Goal: Task Accomplishment & Management: Use online tool/utility

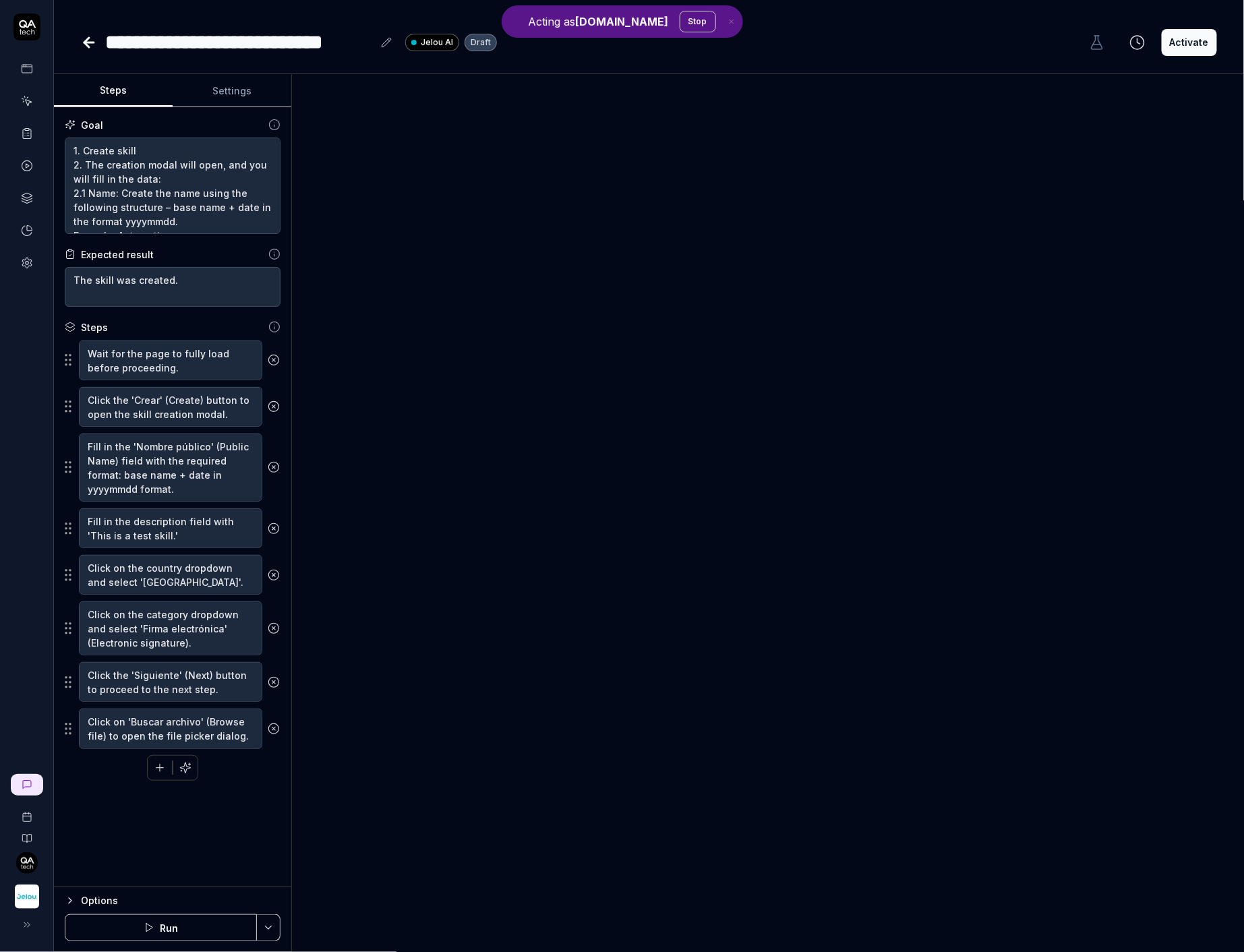
type textarea "*"
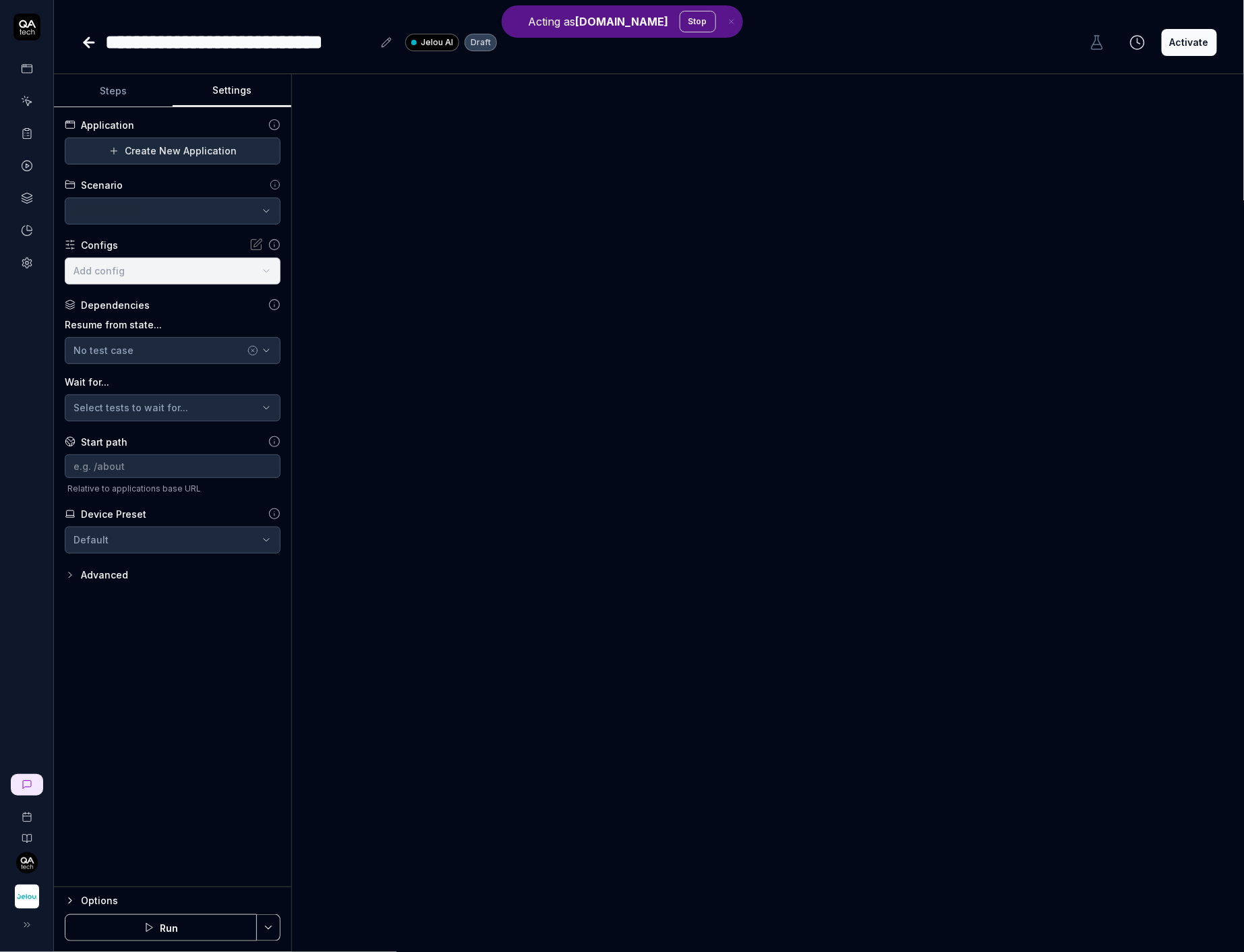
click at [220, 97] on button "Settings" at bounding box center [231, 91] width 118 height 33
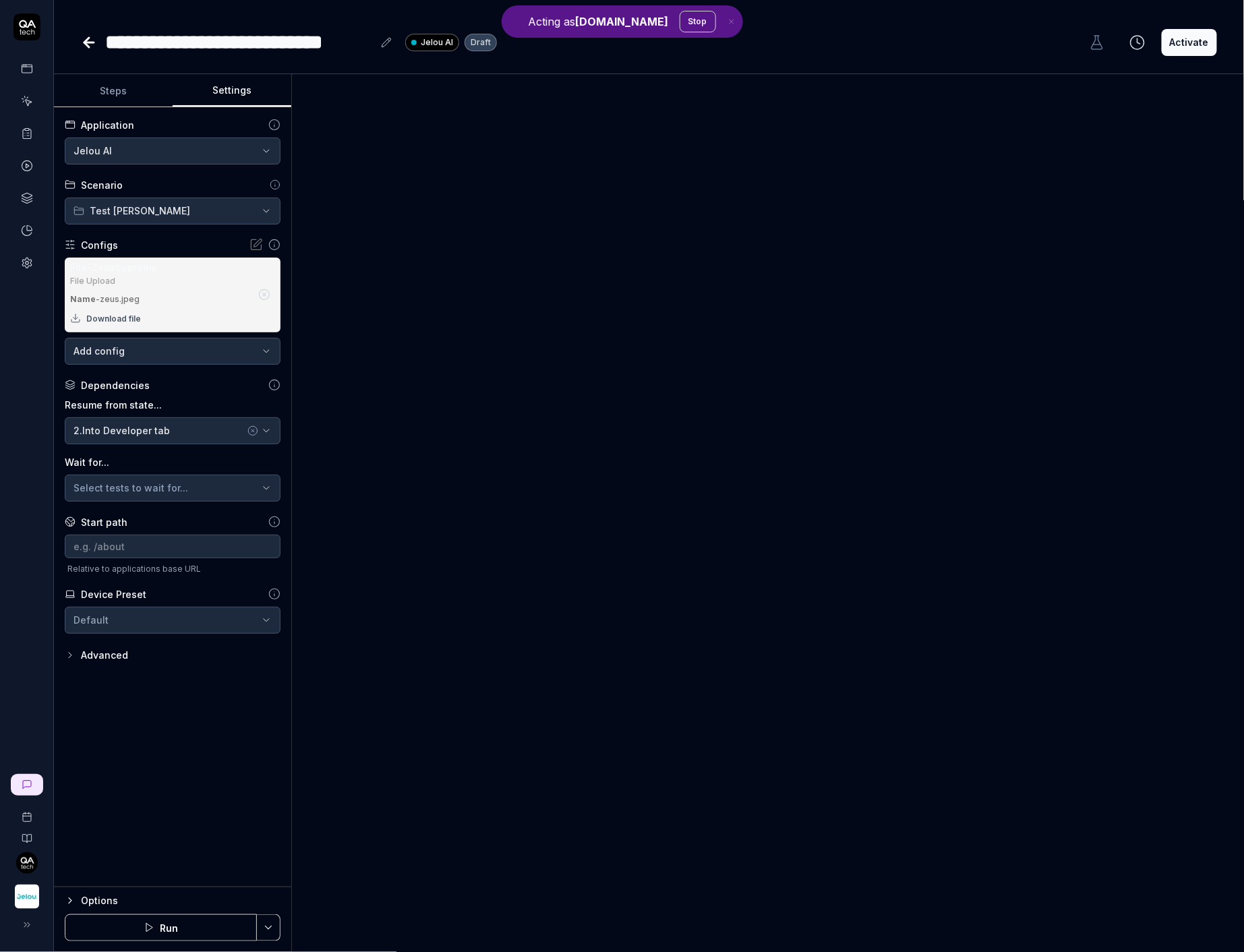
click at [124, 319] on button "Download file" at bounding box center [105, 318] width 71 height 21
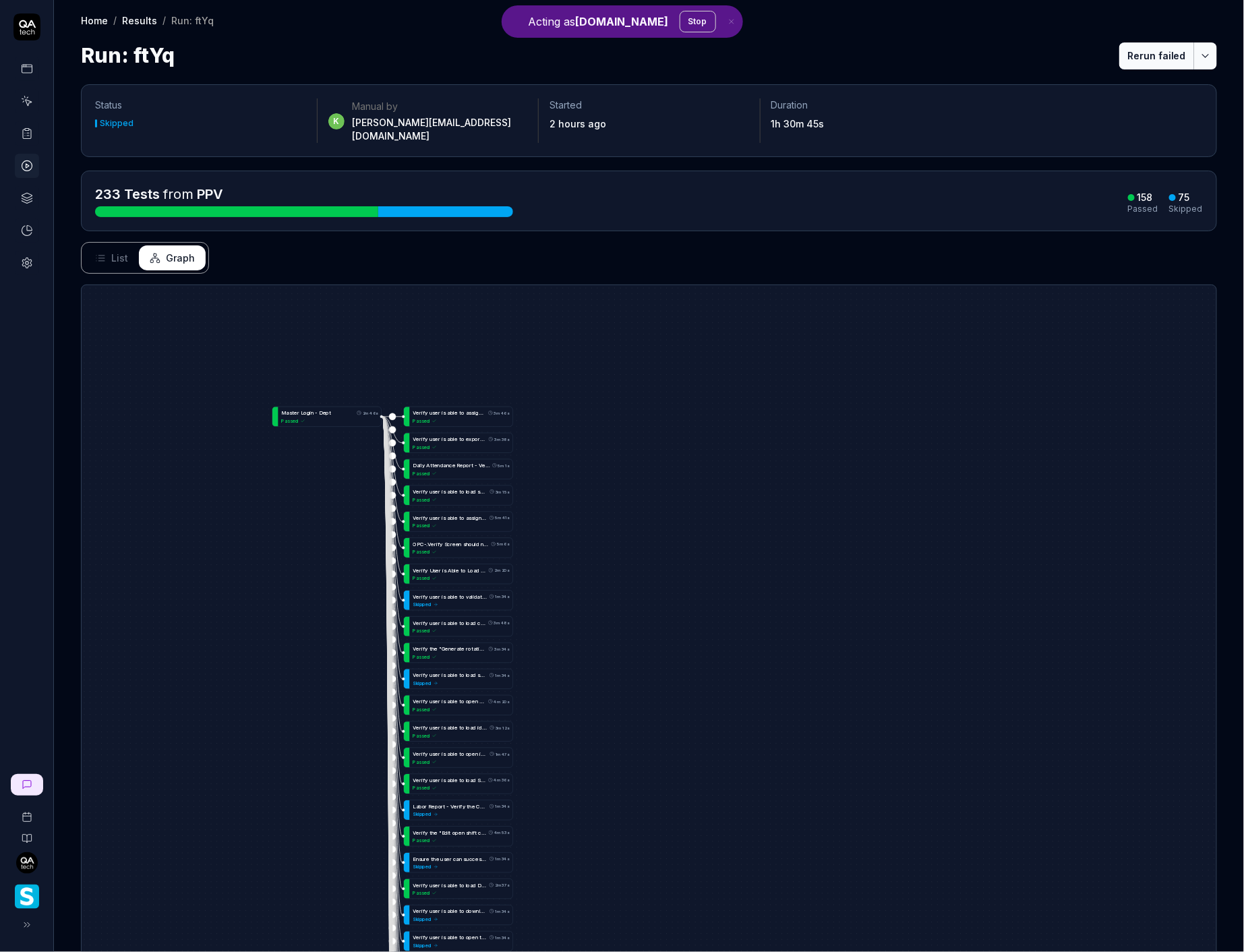
drag, startPoint x: 543, startPoint y: 636, endPoint x: 579, endPoint y: 341, distance: 297.2
click at [579, 341] on div "L o g i n w i t h S i v a c r e d e n t i a l s o n d e m o p r o d 22s Passed …" at bounding box center [649, 665] width 1135 height 761
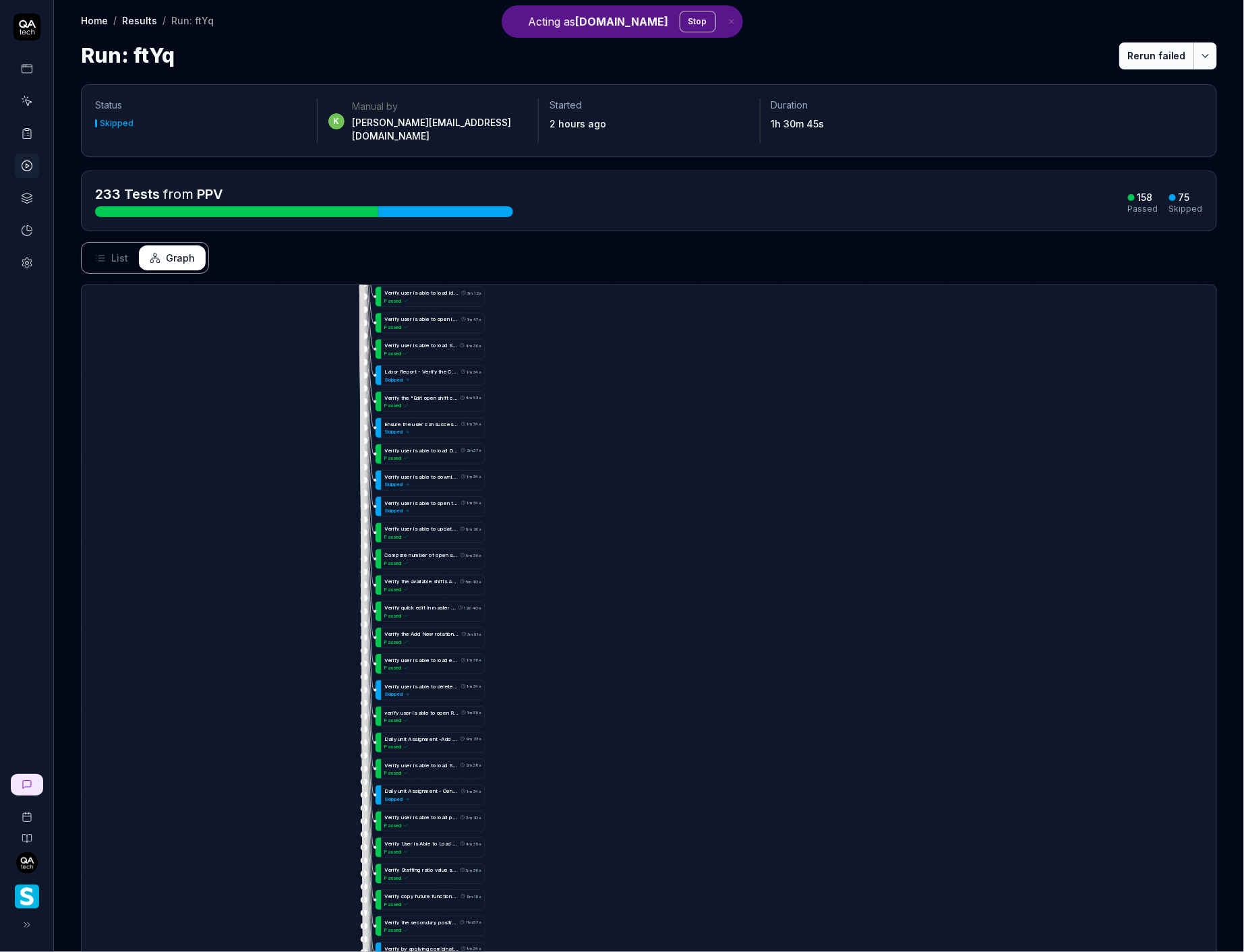
drag, startPoint x: 588, startPoint y: 649, endPoint x: 511, endPoint y: 127, distance: 527.6
click at [511, 127] on div "Status Skipped k Manual by [PERSON_NAME][EMAIL_ADDRESS][DOMAIN_NAME] Started 2 …" at bounding box center [649, 572] width 1190 height 1002
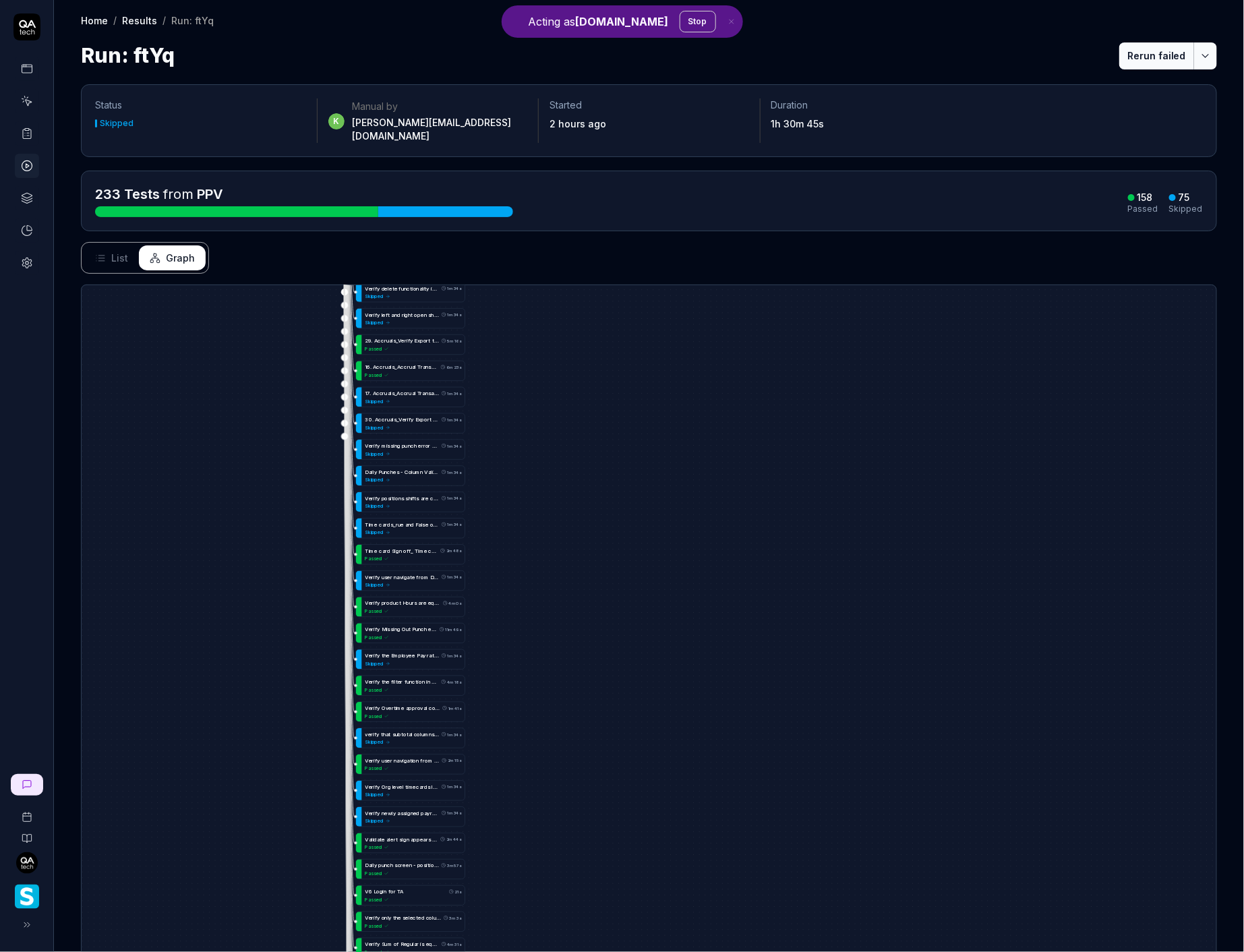
drag, startPoint x: 496, startPoint y: 766, endPoint x: 497, endPoint y: 276, distance: 490.0
click at [496, 285] on div "L o g i n w i t h S i v a c r e d e n t i a l s o n d e m o p r o d 22s Passed …" at bounding box center [649, 665] width 1135 height 761
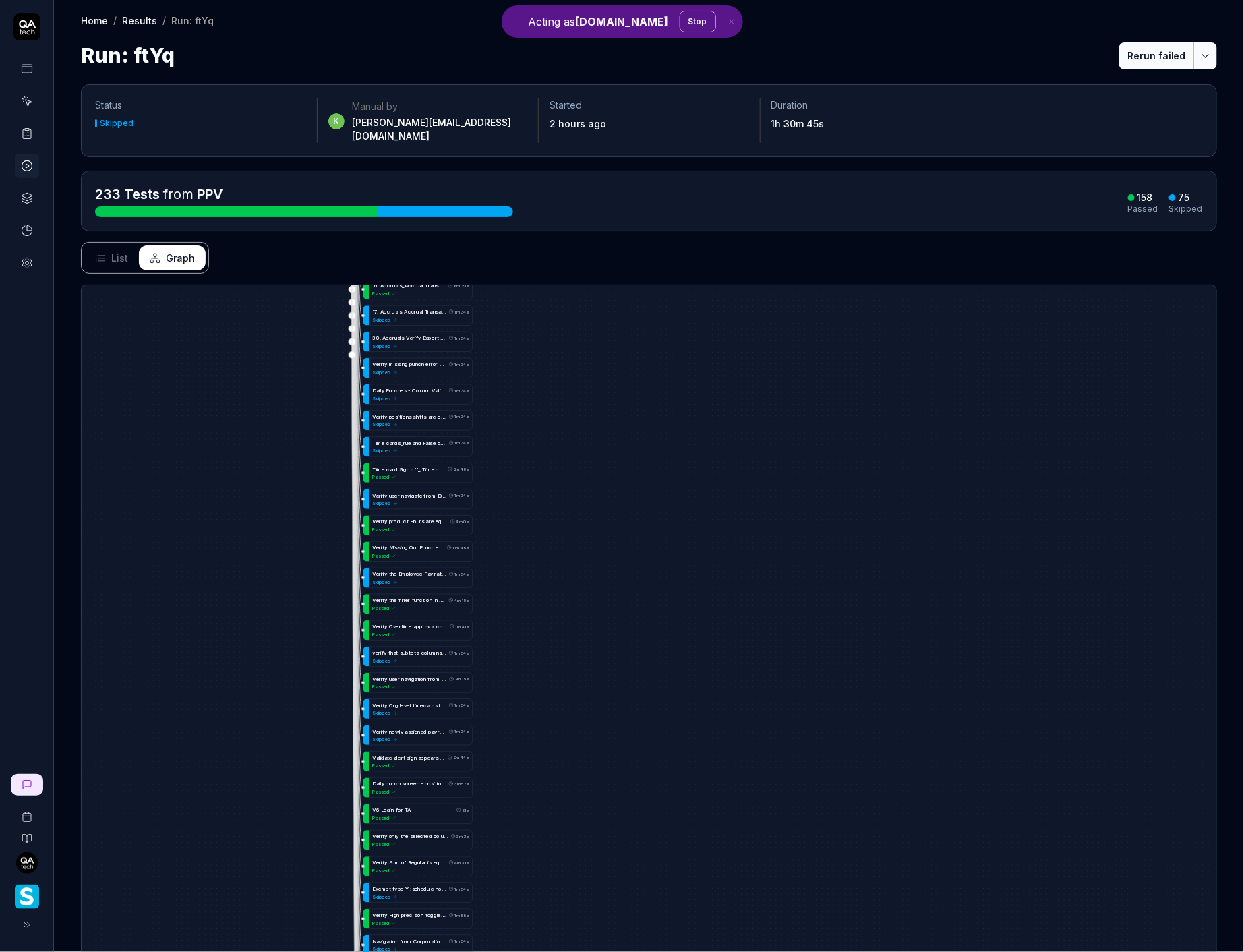
drag, startPoint x: 510, startPoint y: 815, endPoint x: 460, endPoint y: 274, distance: 543.3
click at [459, 285] on div "L o g i n w i t h S i v a c r e d e n t i a l s o n d e m o p r o d 22s Passed …" at bounding box center [649, 665] width 1135 height 761
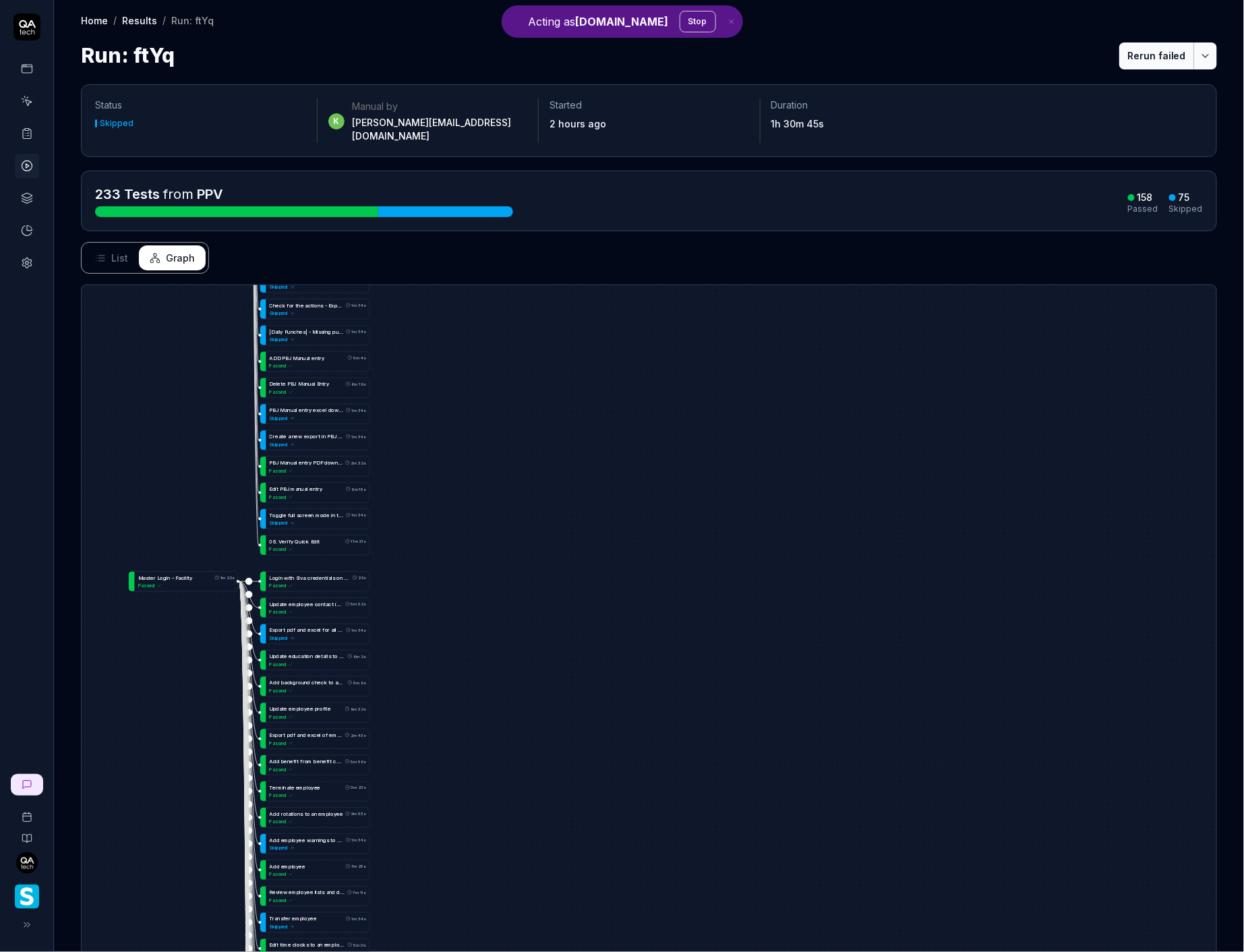
drag, startPoint x: 431, startPoint y: 454, endPoint x: 419, endPoint y: 220, distance: 234.3
click at [421, 180] on div "Status Skipped k Manual by [PERSON_NAME][EMAIL_ADDRESS][DOMAIN_NAME] Started 2 …" at bounding box center [649, 572] width 1190 height 1002
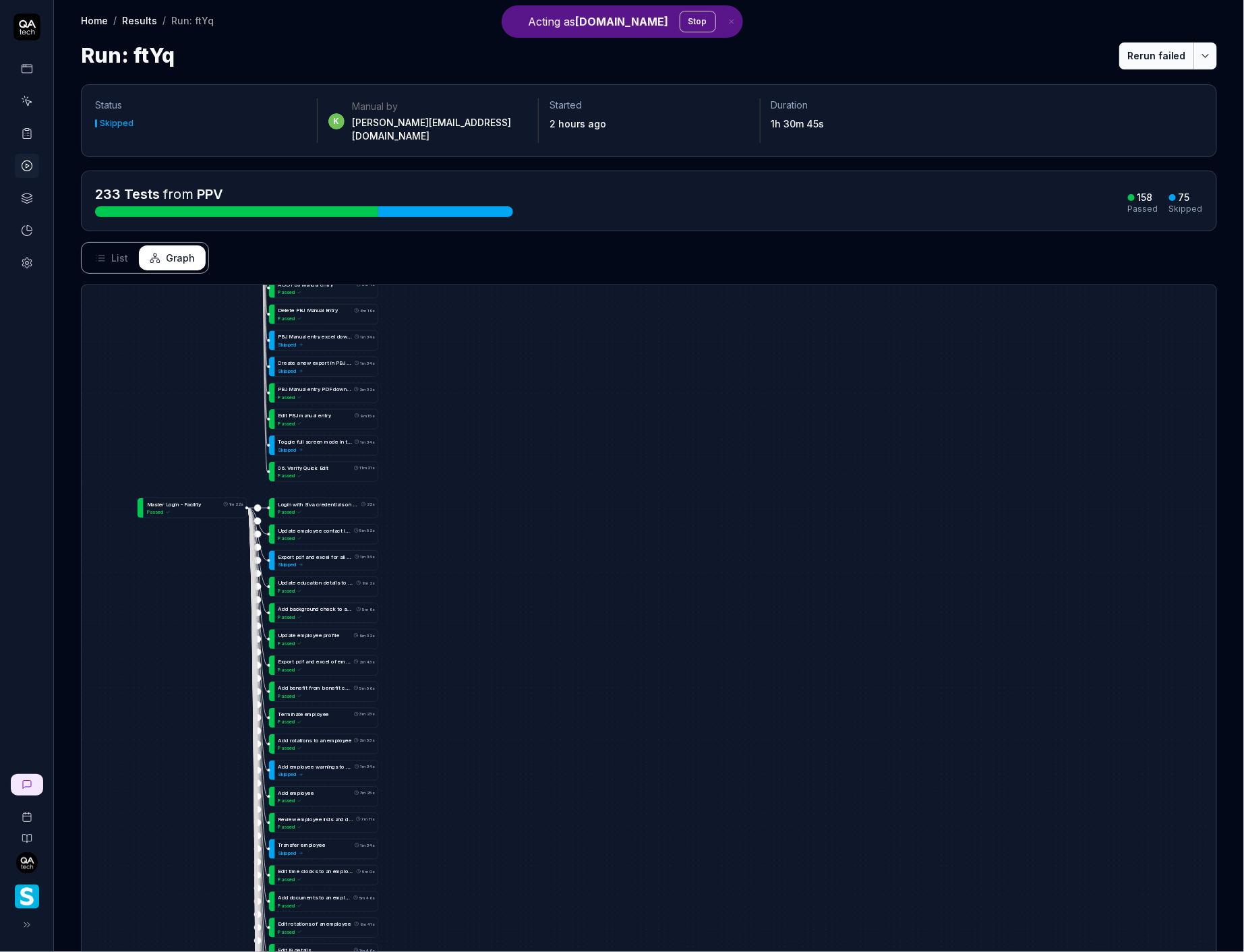
drag, startPoint x: 455, startPoint y: 645, endPoint x: 464, endPoint y: 604, distance: 42.0
click at [464, 604] on div "L o g i n w i t h S i v a c r e d e n t i a l s o n d e m o p r o d 22s Passed …" at bounding box center [649, 665] width 1135 height 761
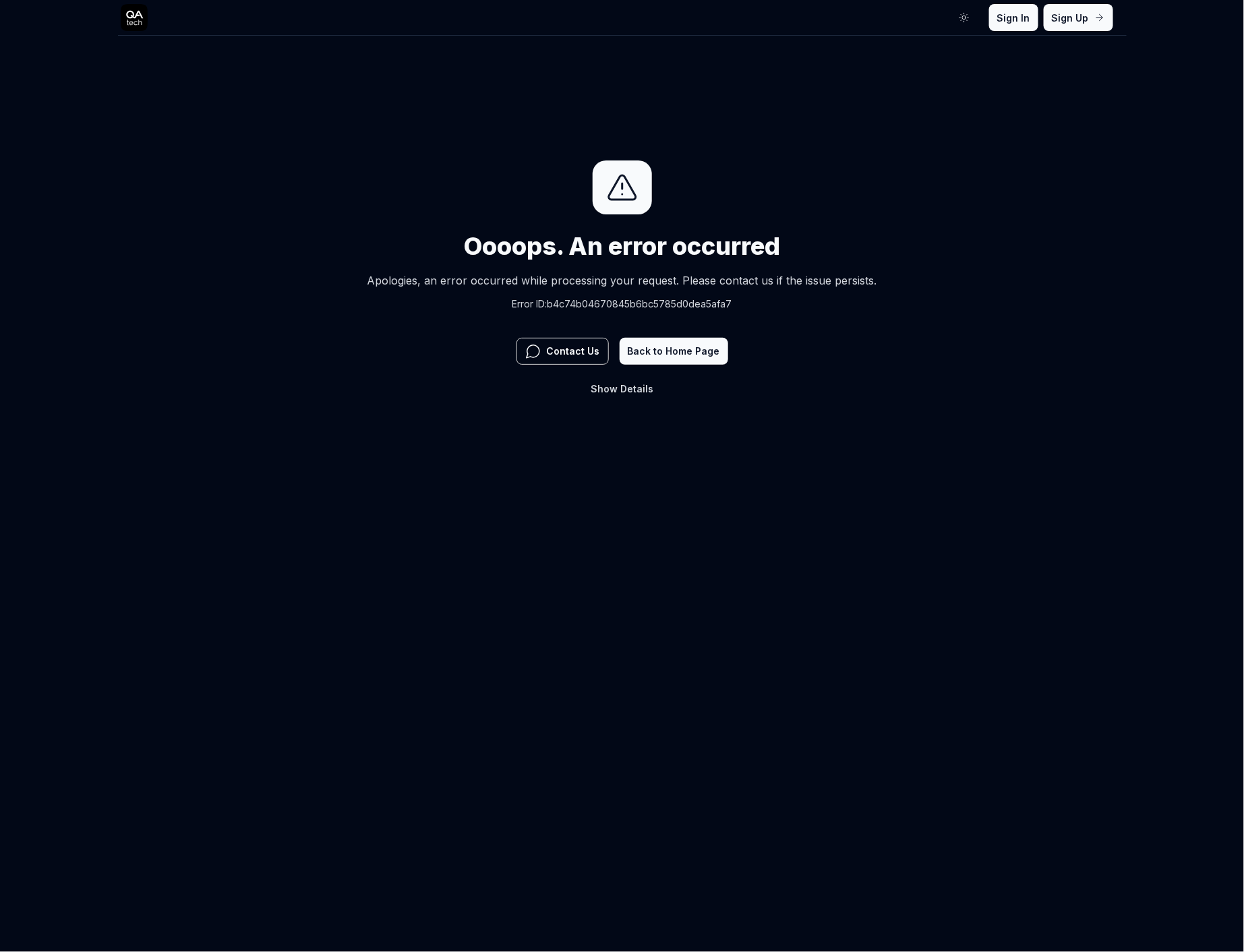
click at [631, 398] on button "Show Details" at bounding box center [621, 389] width 79 height 27
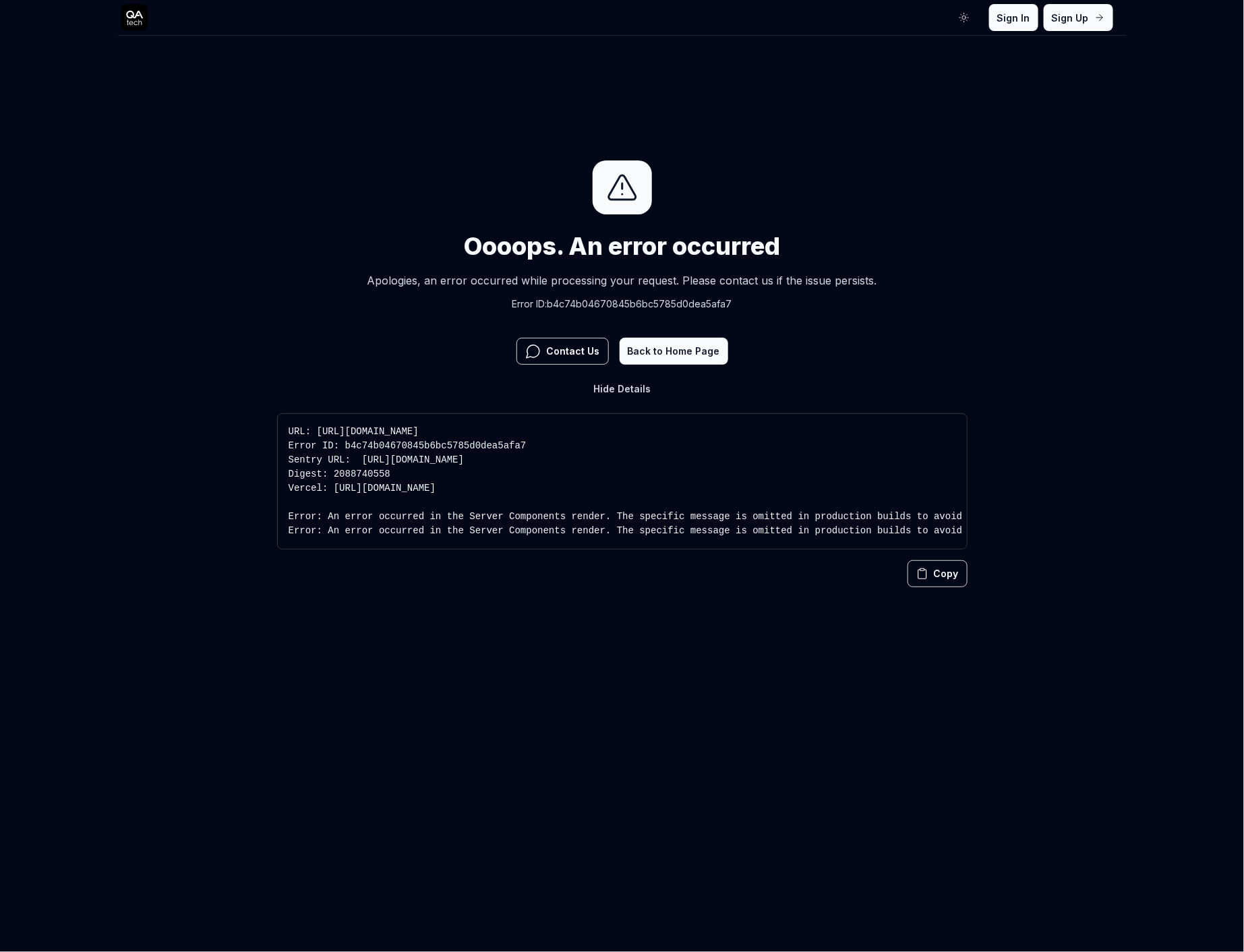
click at [631, 398] on button "Hide Details" at bounding box center [622, 389] width 74 height 27
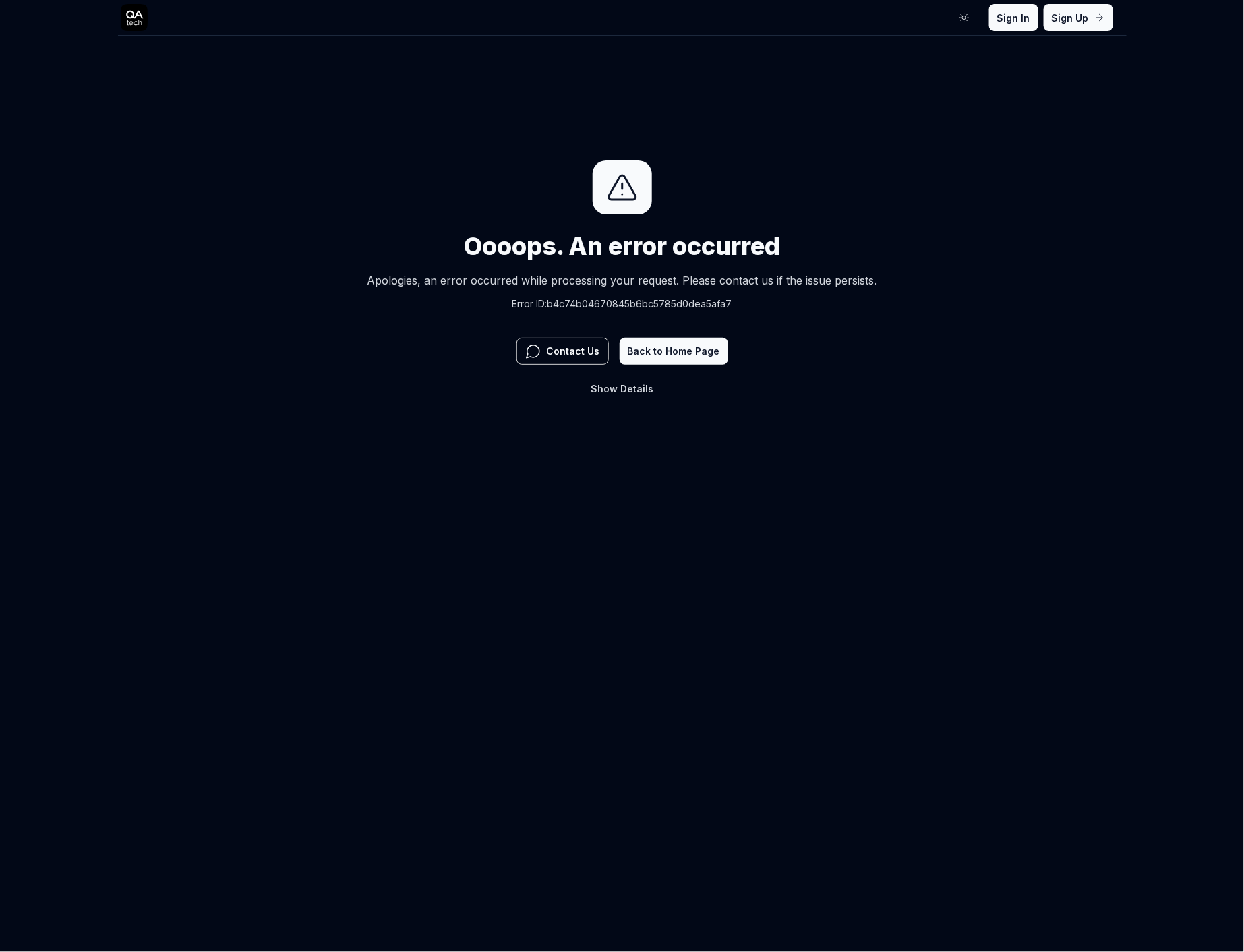
click at [634, 398] on button "Show Details" at bounding box center [621, 389] width 79 height 27
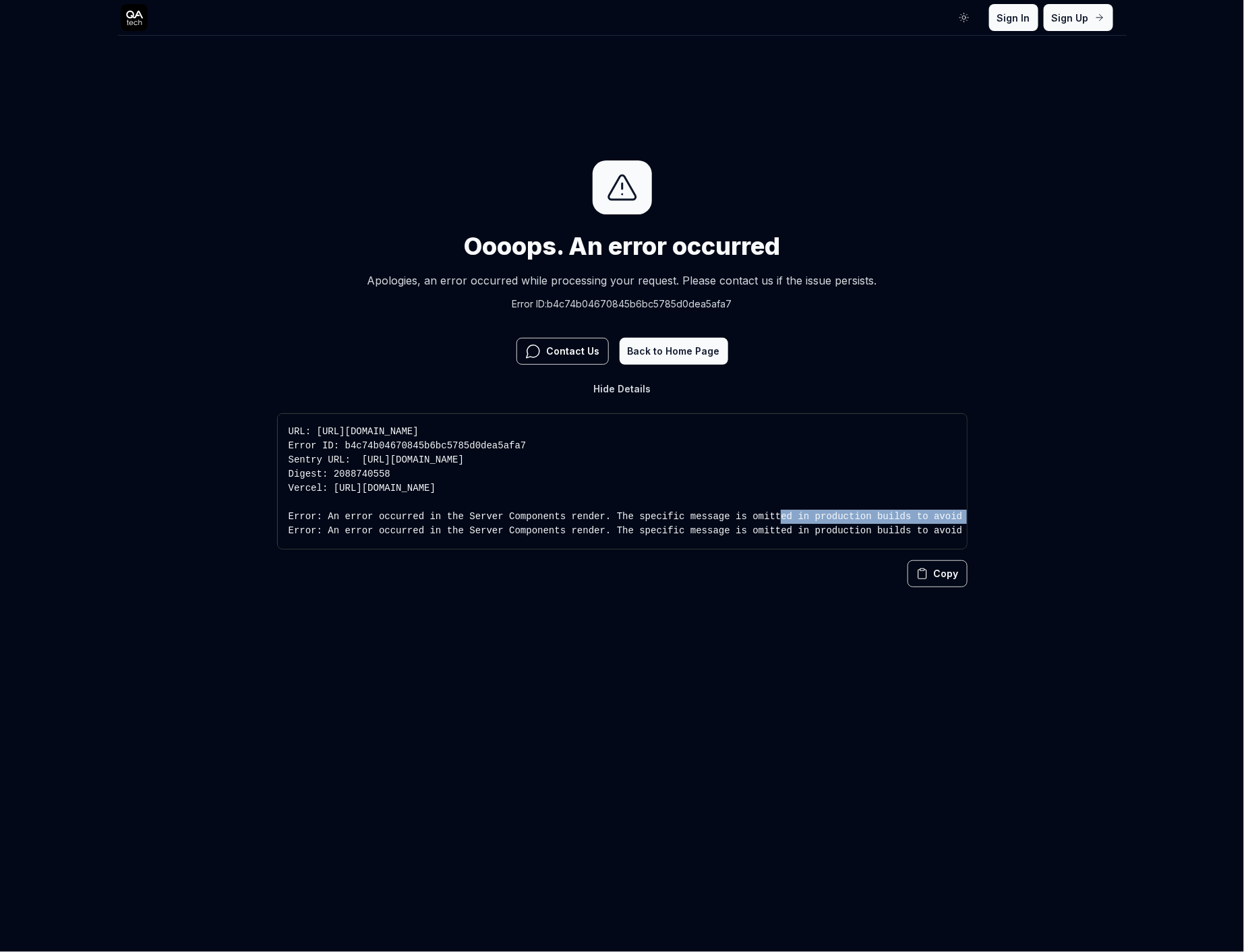
drag, startPoint x: 790, startPoint y: 484, endPoint x: 335, endPoint y: 491, distance: 455.1
click at [335, 491] on pre "URL: [URL][DOMAIN_NAME] Error ID: b4c74b04670845b6bc5785d0dea5afa7 Sentry URL: …" at bounding box center [622, 480] width 690 height 136
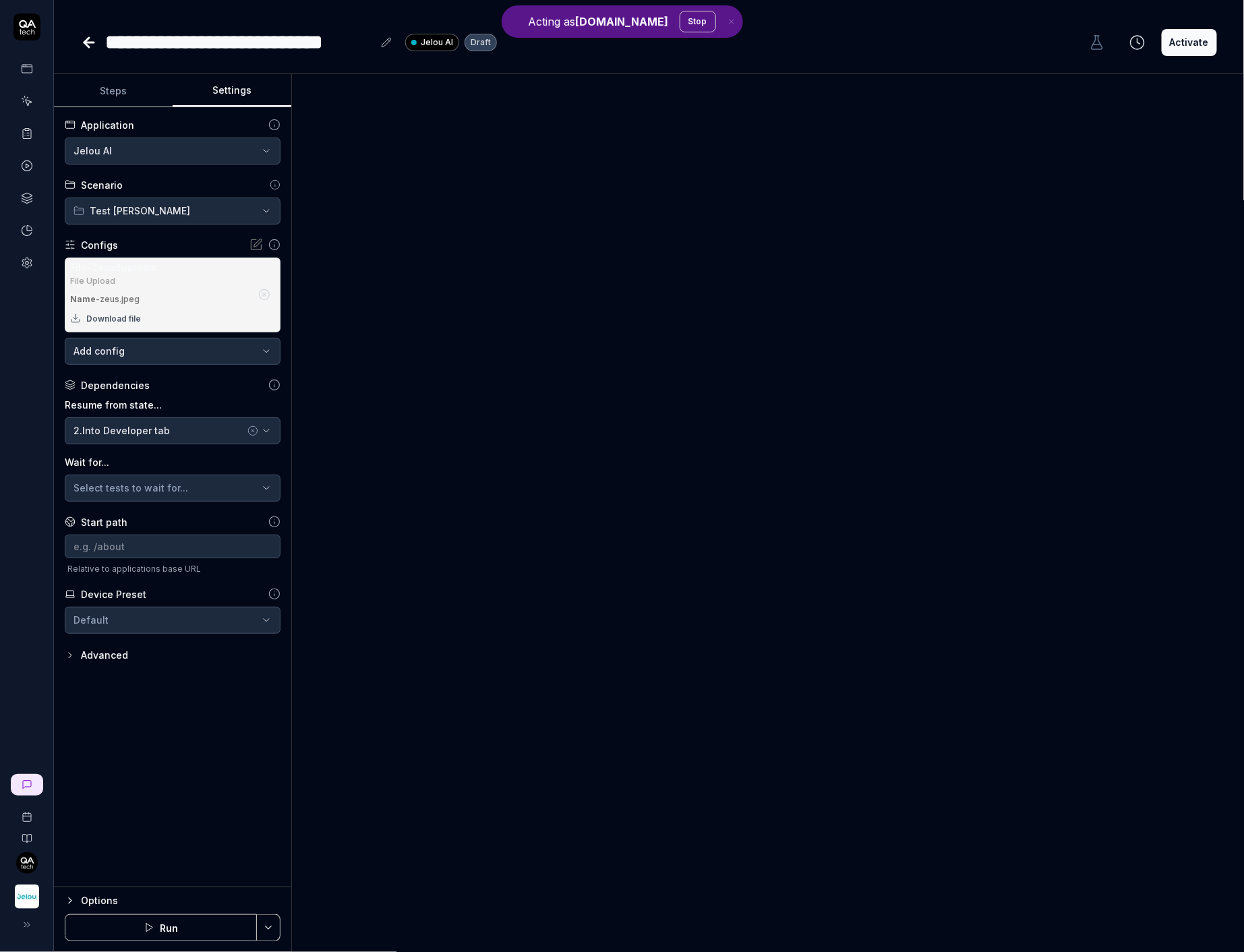
click at [81, 48] on icon at bounding box center [89, 42] width 16 height 16
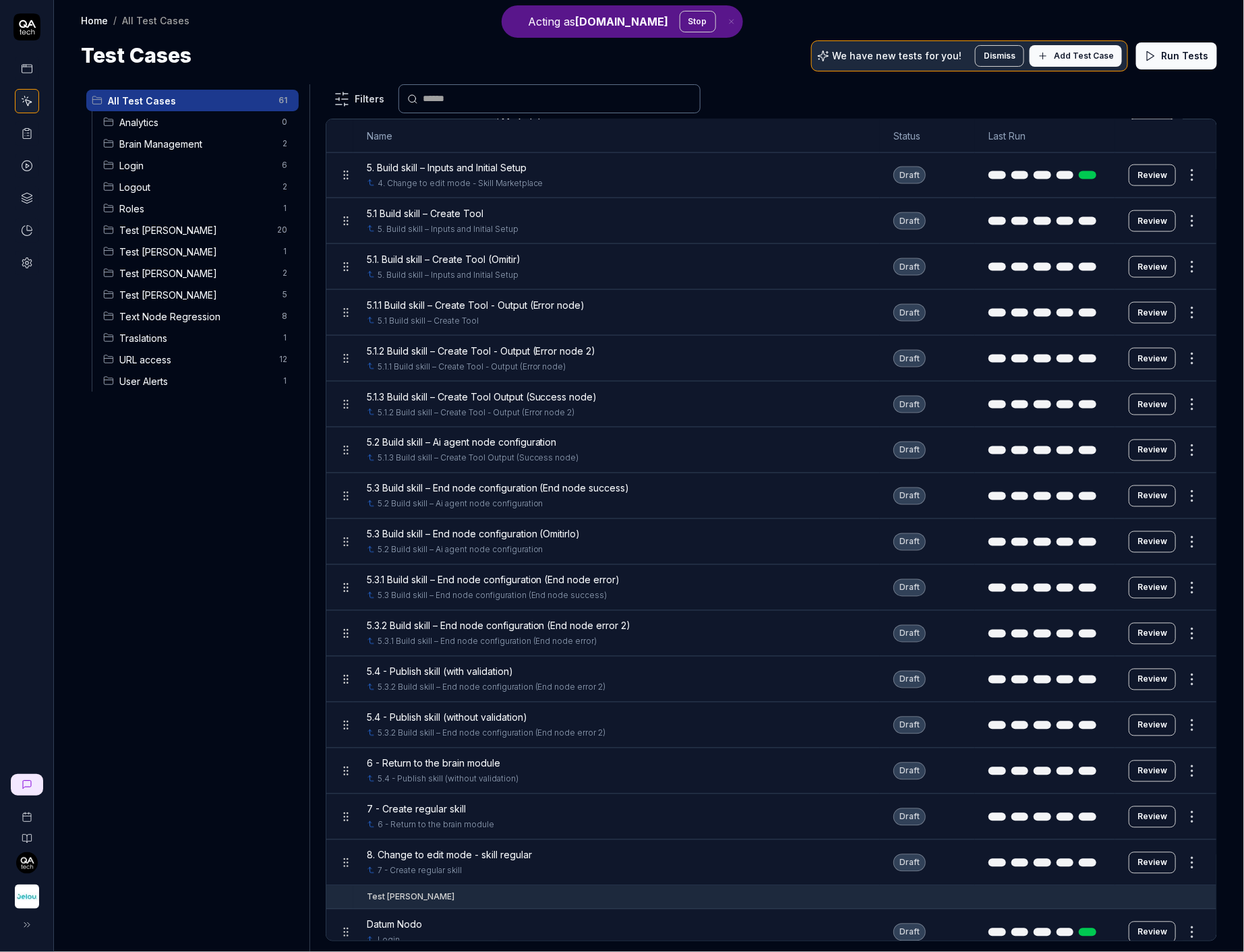
scroll to position [799, 0]
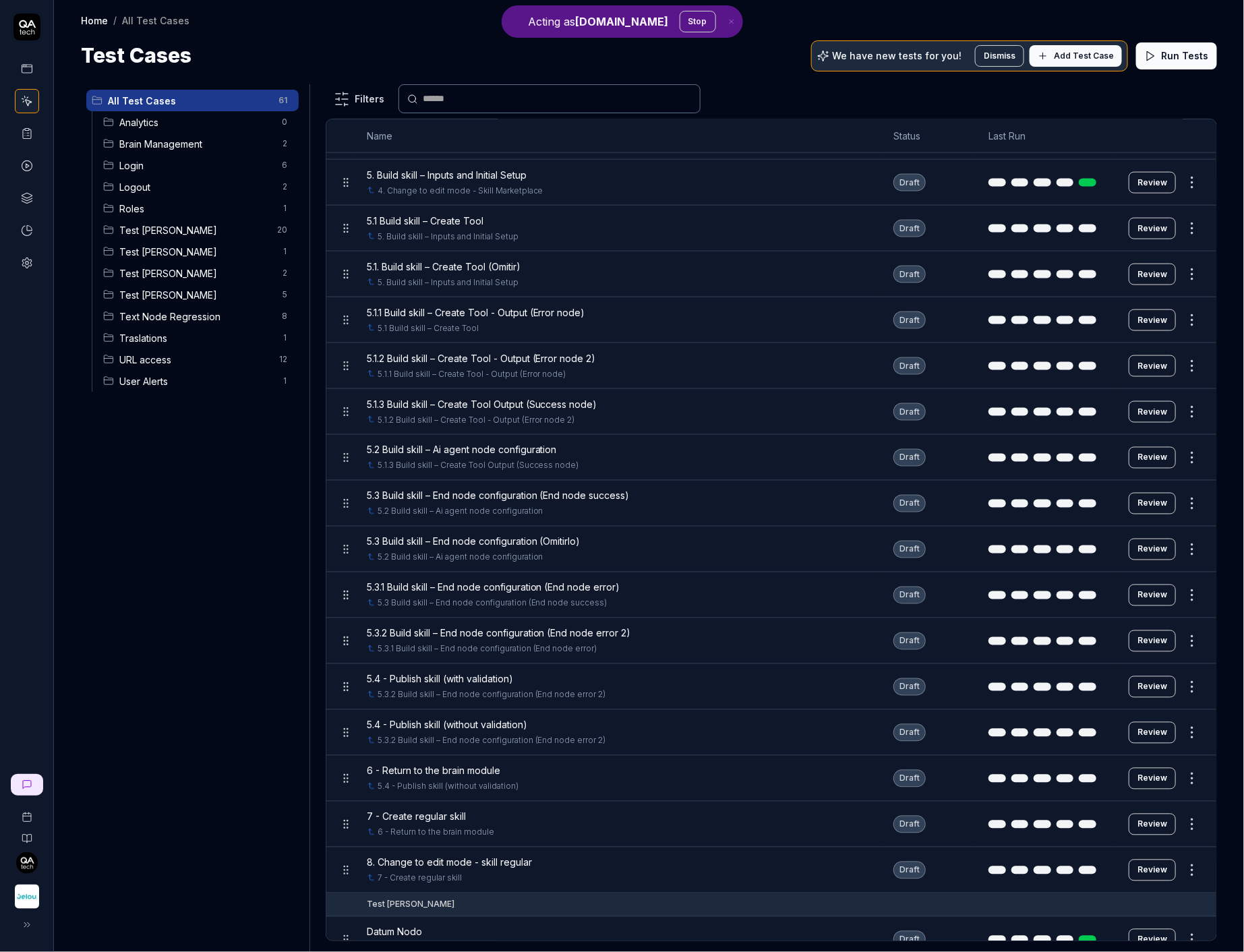
click at [480, 214] on span "5.1 Build skill – Create Tool" at bounding box center [425, 221] width 117 height 14
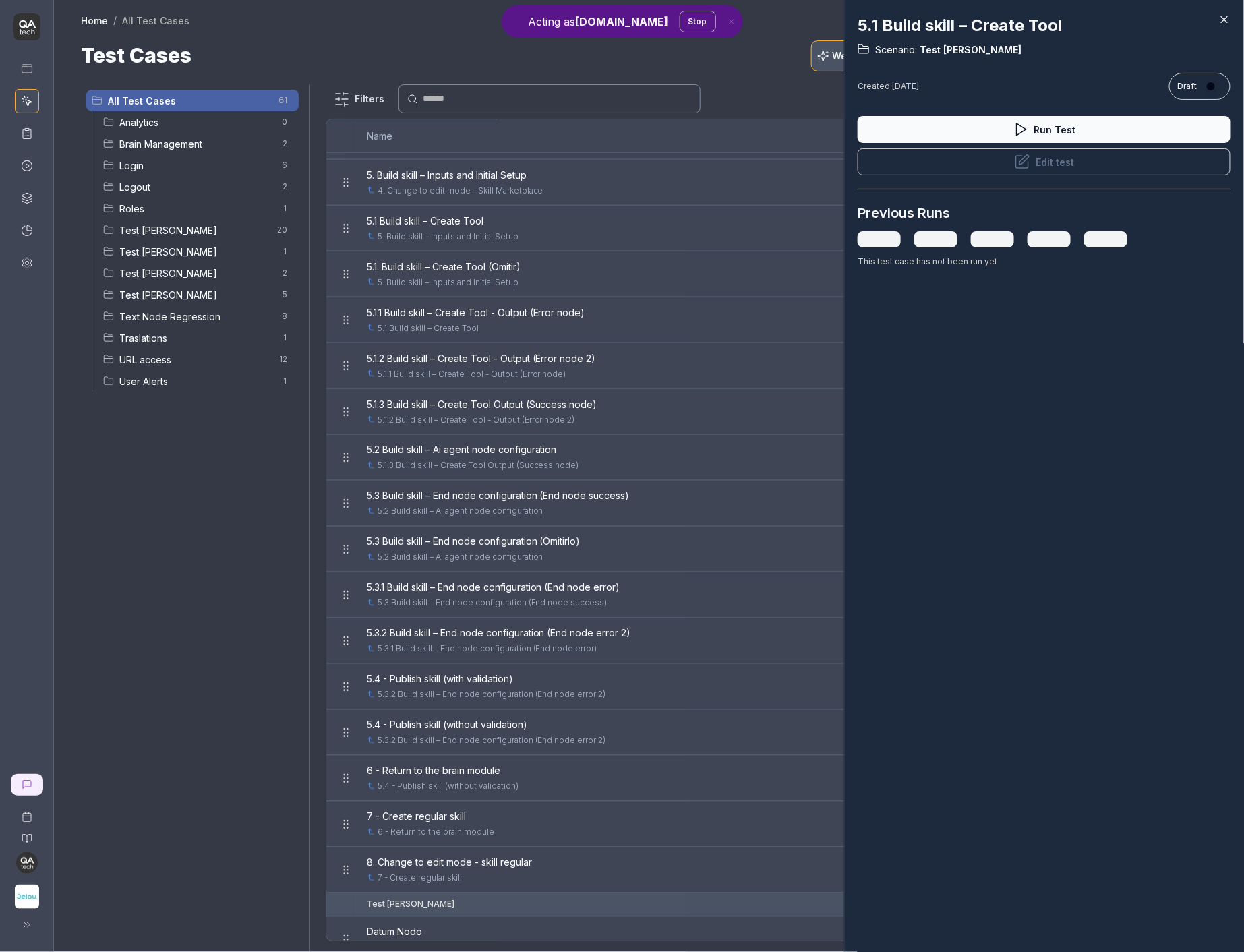
click at [960, 155] on button "Edit test" at bounding box center [1044, 162] width 373 height 27
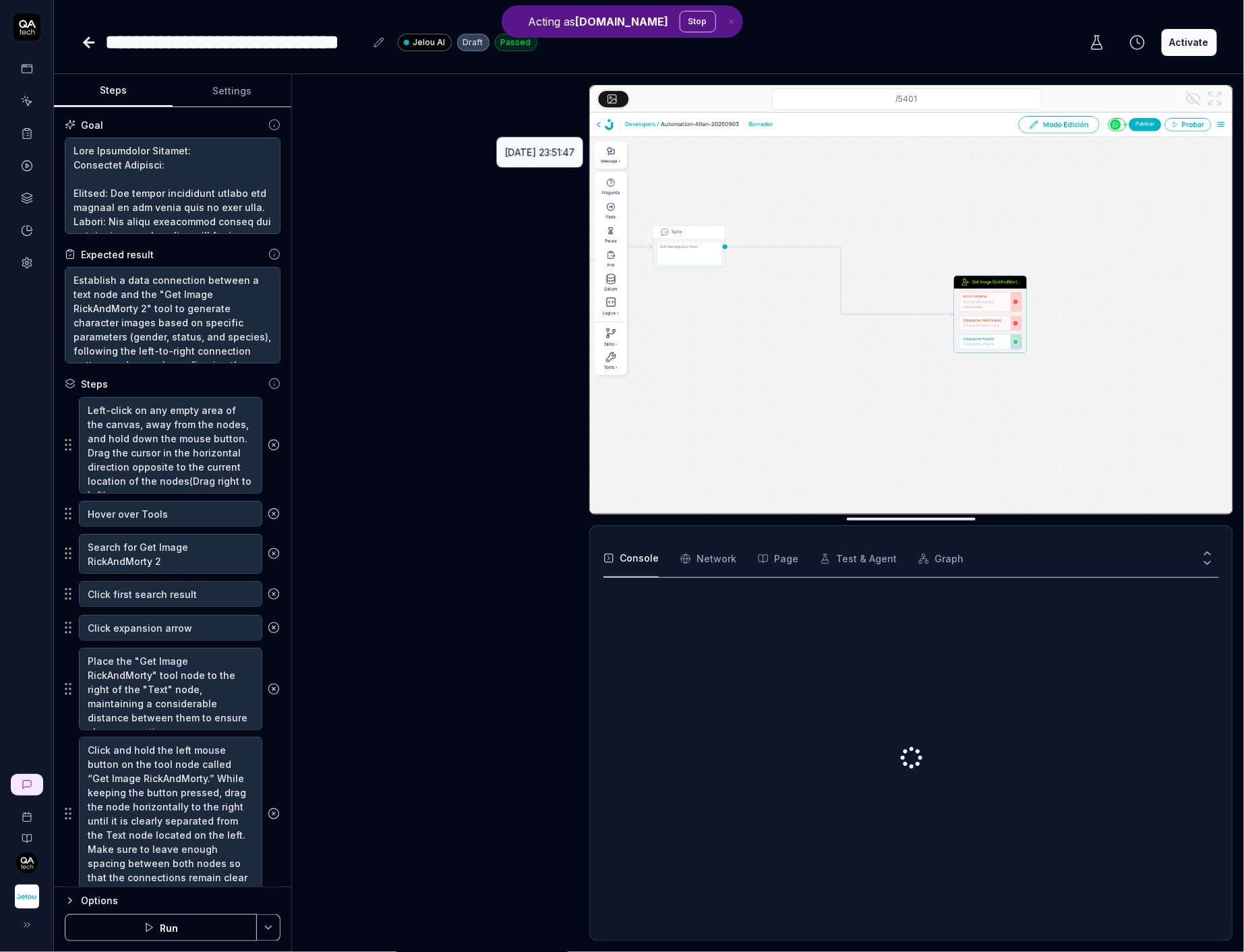
scroll to position [406, 0]
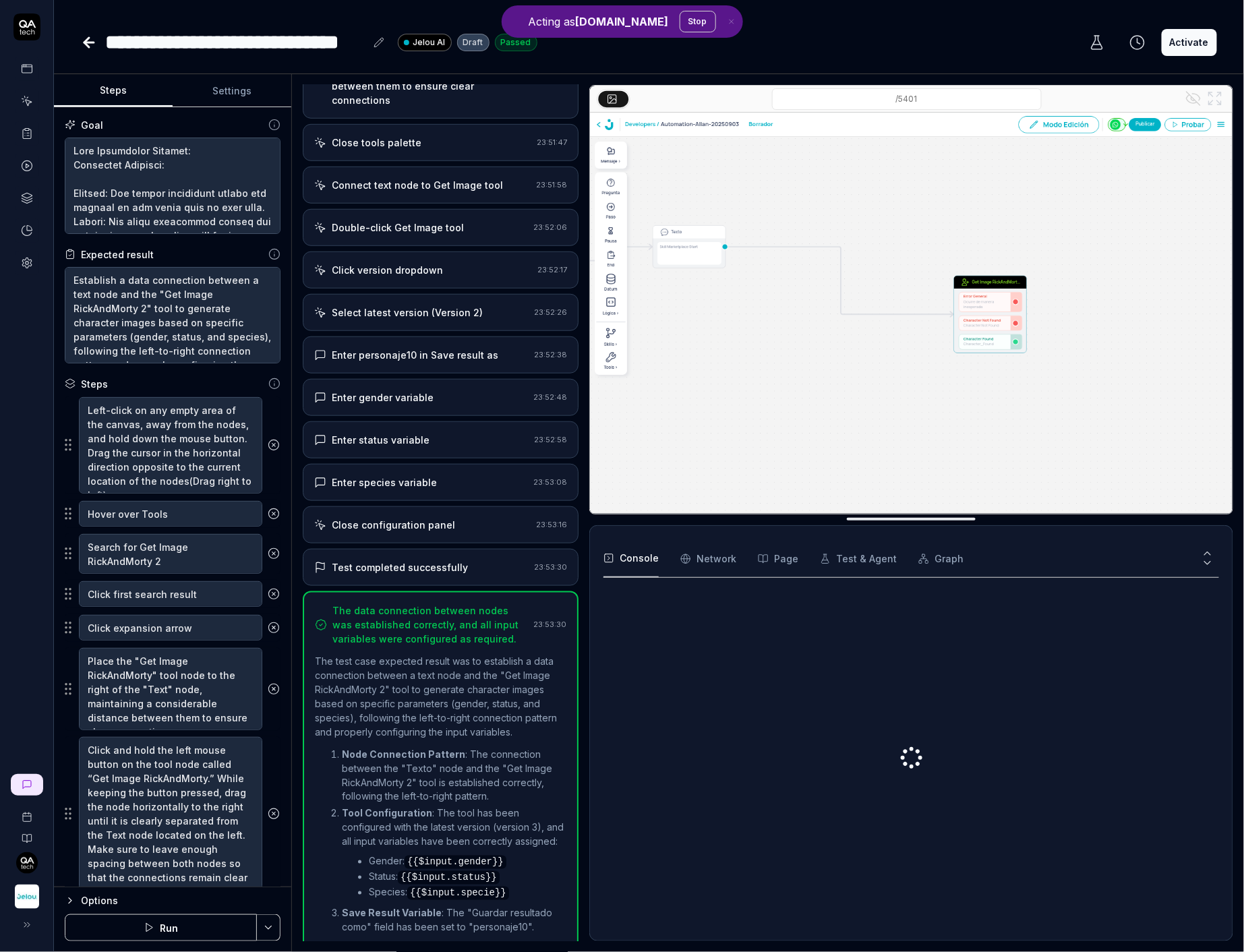
type textarea "*"
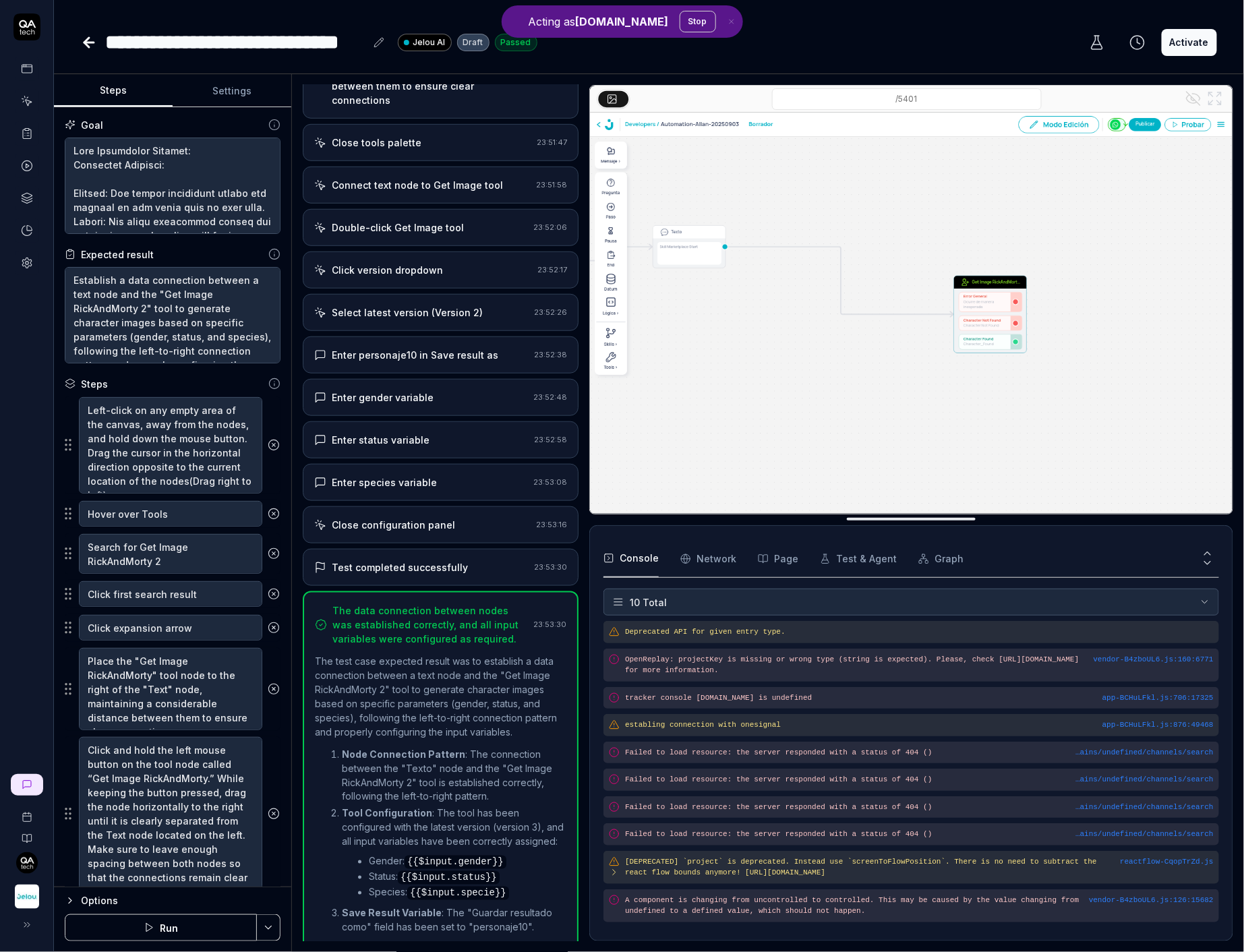
click at [493, 433] on div "Enter status variable" at bounding box center [422, 440] width 214 height 14
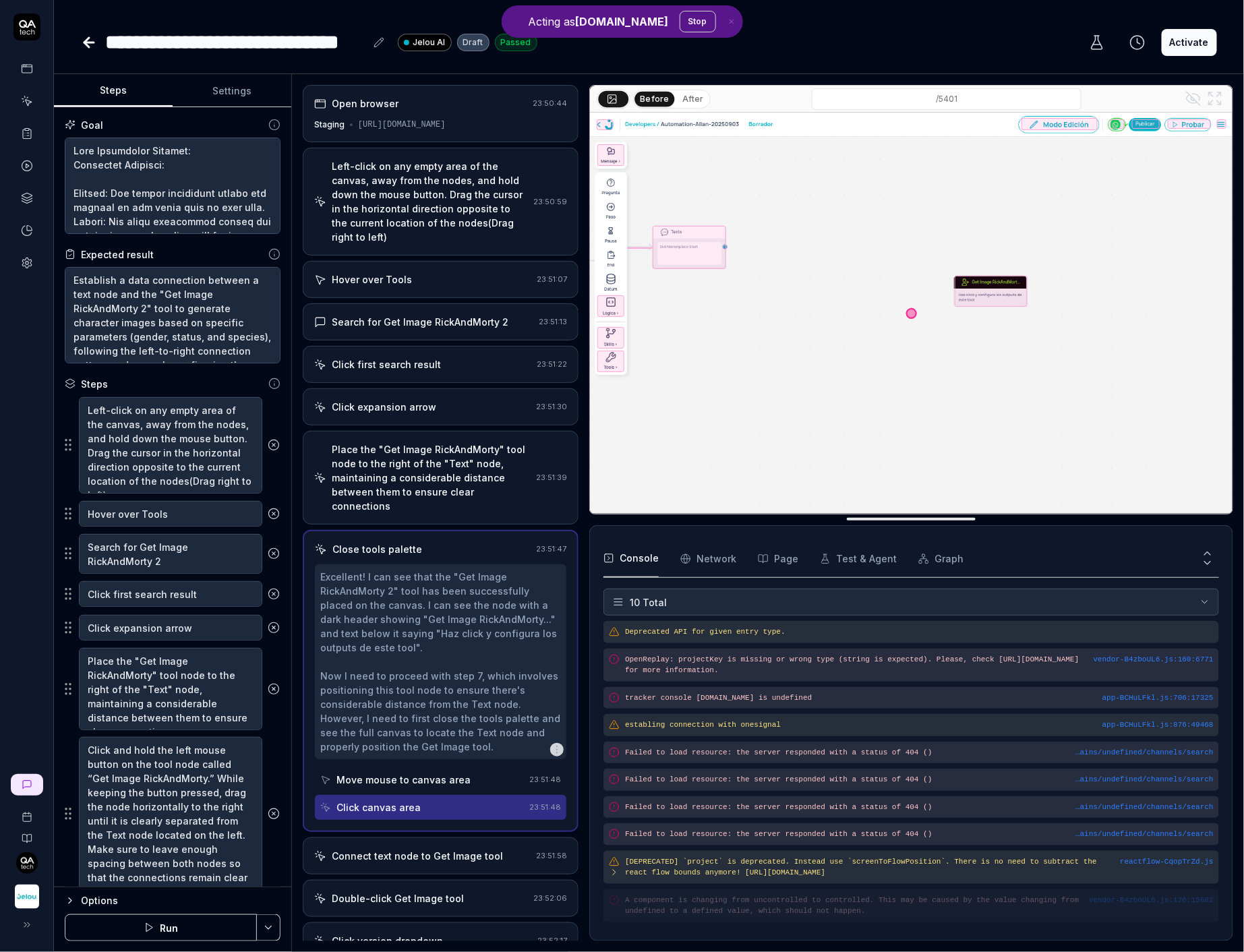
click at [468, 303] on div "Search for Get Image RickAndMorty 2 23:51:13" at bounding box center [440, 322] width 276 height 37
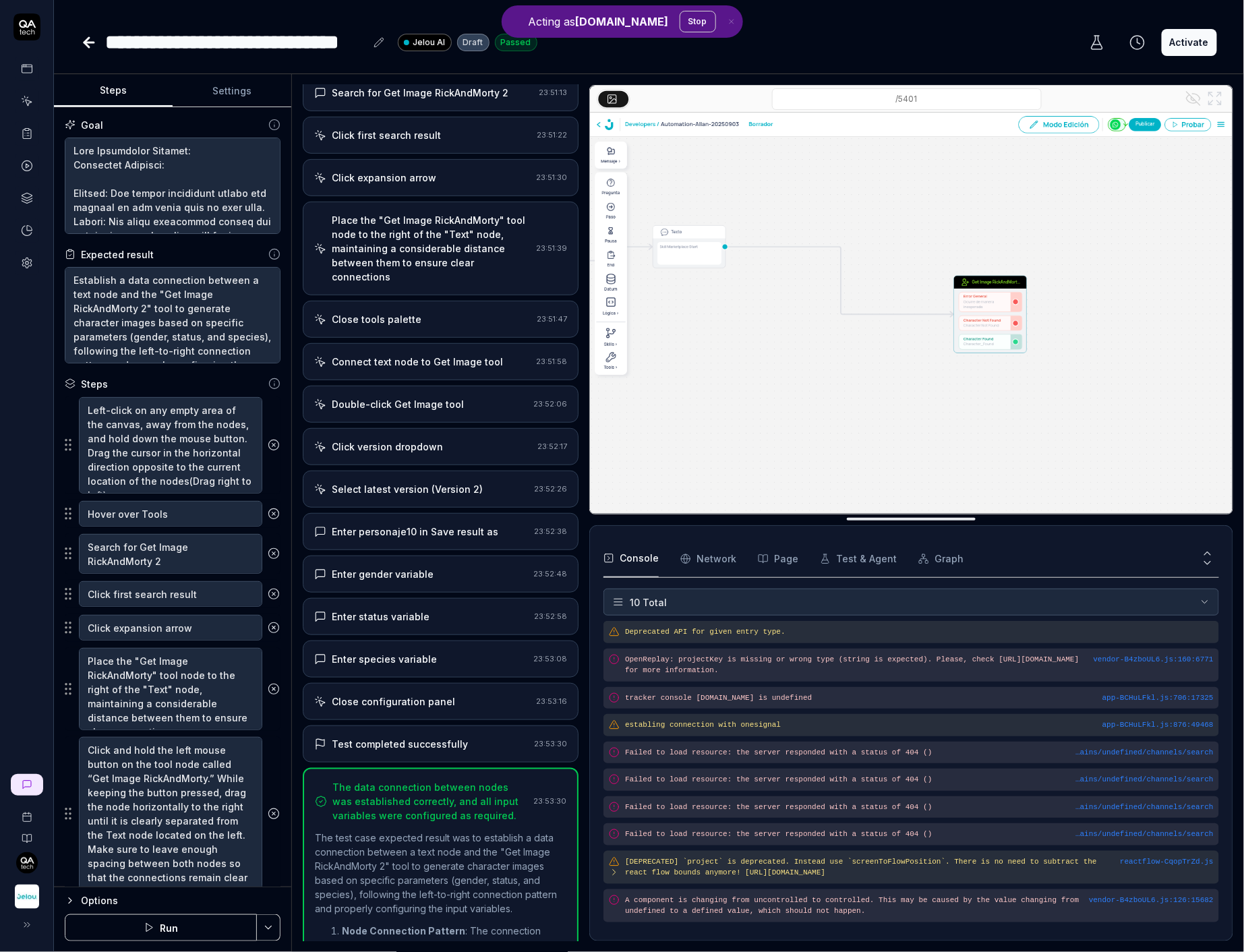
scroll to position [259, 0]
